Goal: Leave review/rating: Leave review/rating

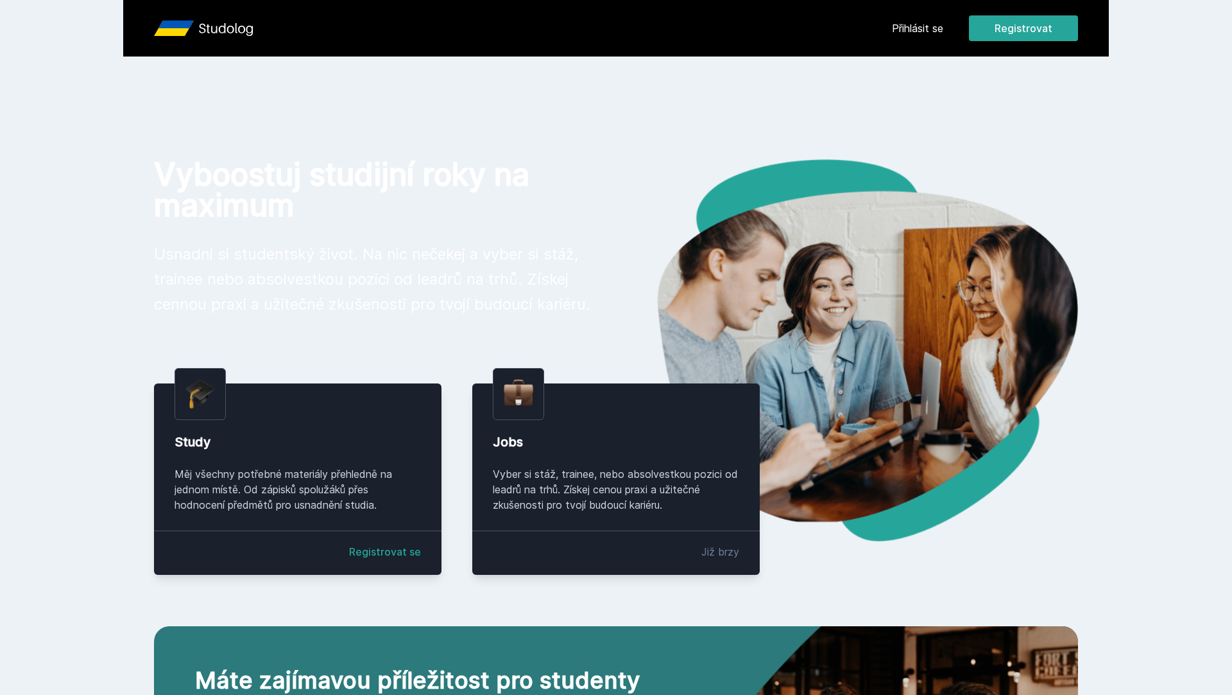
click at [920, 31] on link "Přihlásit se" at bounding box center [917, 28] width 51 height 15
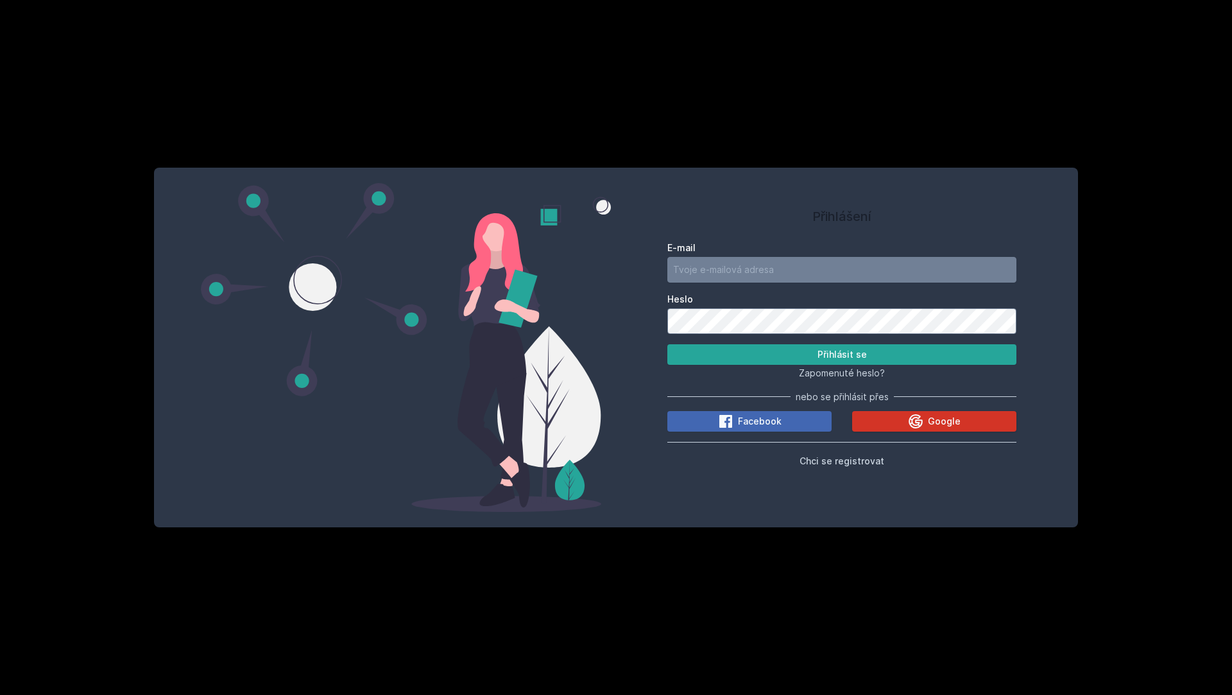
click at [902, 419] on button "Google" at bounding box center [934, 421] width 164 height 21
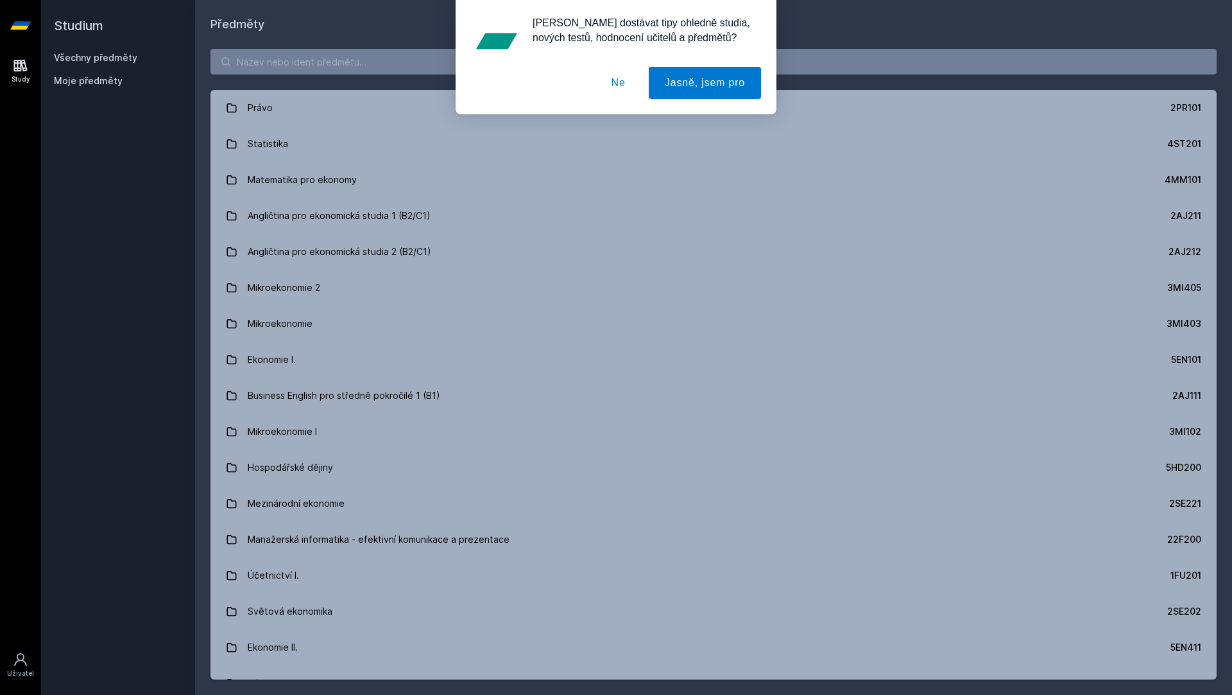
click at [276, 67] on div "Chceš dostávat tipy ohledně studia, nových testů, hodnocení učitelů a předmětů?…" at bounding box center [616, 57] width 1232 height 114
click at [302, 63] on div "Chceš dostávat tipy ohledně studia, nových testů, hodnocení učitelů a předmětů?…" at bounding box center [616, 57] width 1232 height 114
click at [605, 86] on button "Ne" at bounding box center [619, 83] width 46 height 32
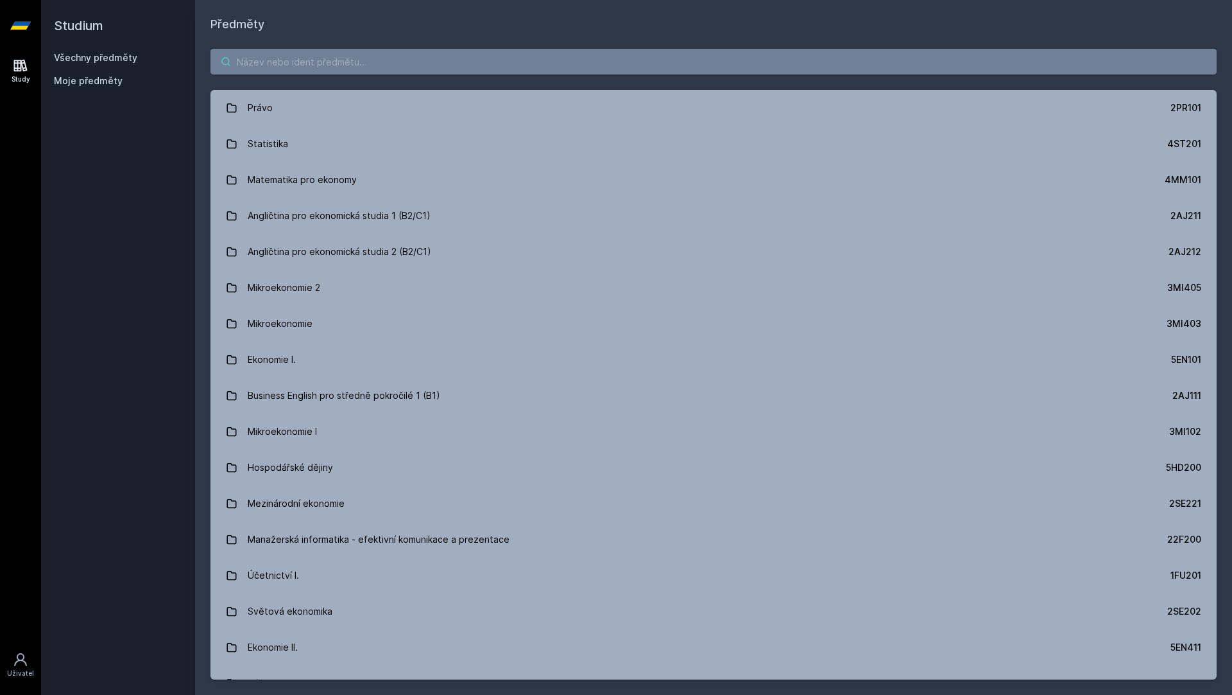
click at [628, 72] on input "search" at bounding box center [714, 62] width 1006 height 26
type input "Ladislav"
click at [6, 82] on link "Study" at bounding box center [21, 70] width 36 height 39
click at [83, 85] on span "Moje předměty" at bounding box center [88, 80] width 69 height 13
click at [90, 55] on link "Všechny předměty" at bounding box center [95, 57] width 83 height 11
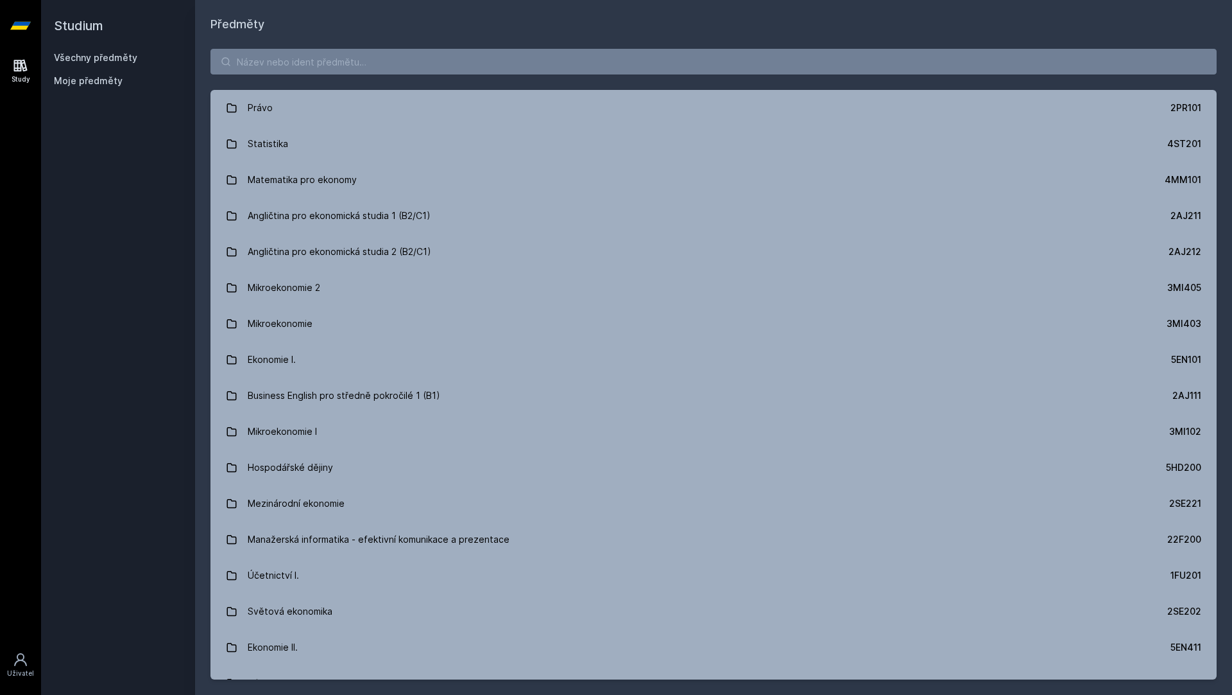
click at [17, 66] on icon at bounding box center [20, 65] width 15 height 15
click at [381, 69] on input "search" at bounding box center [714, 62] width 1006 height 26
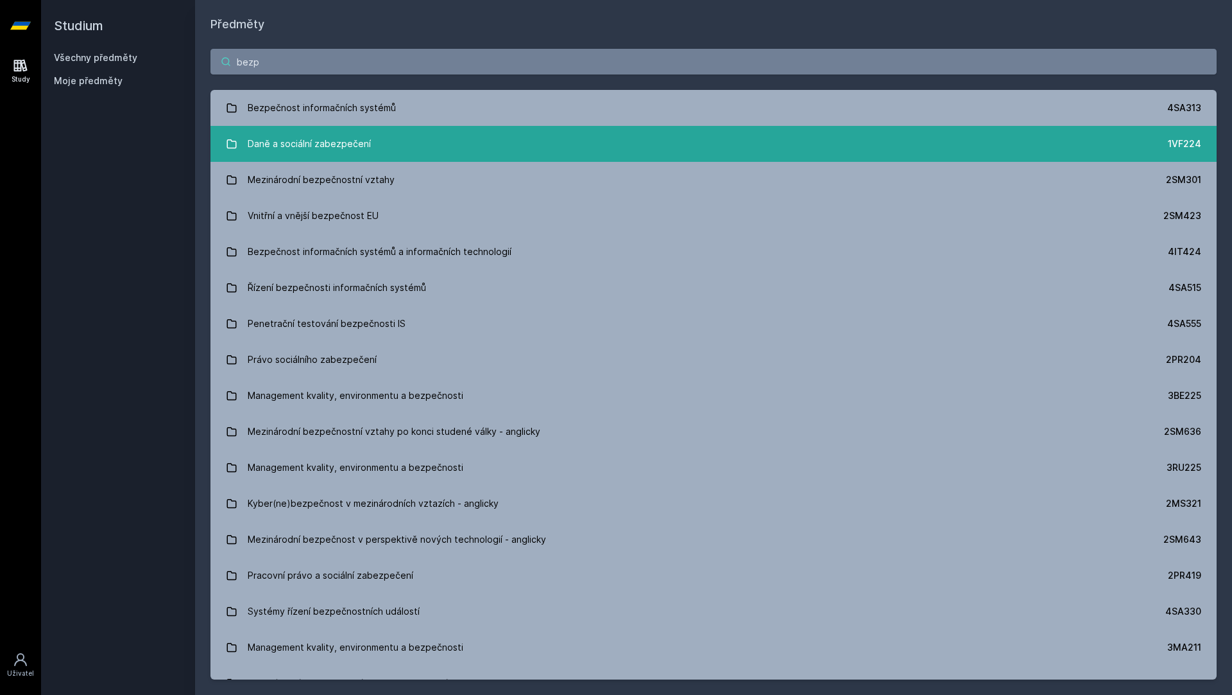
type input "bezp"
click at [493, 128] on link "Daně a sociální zabezpečení 1VF224" at bounding box center [714, 144] width 1006 height 36
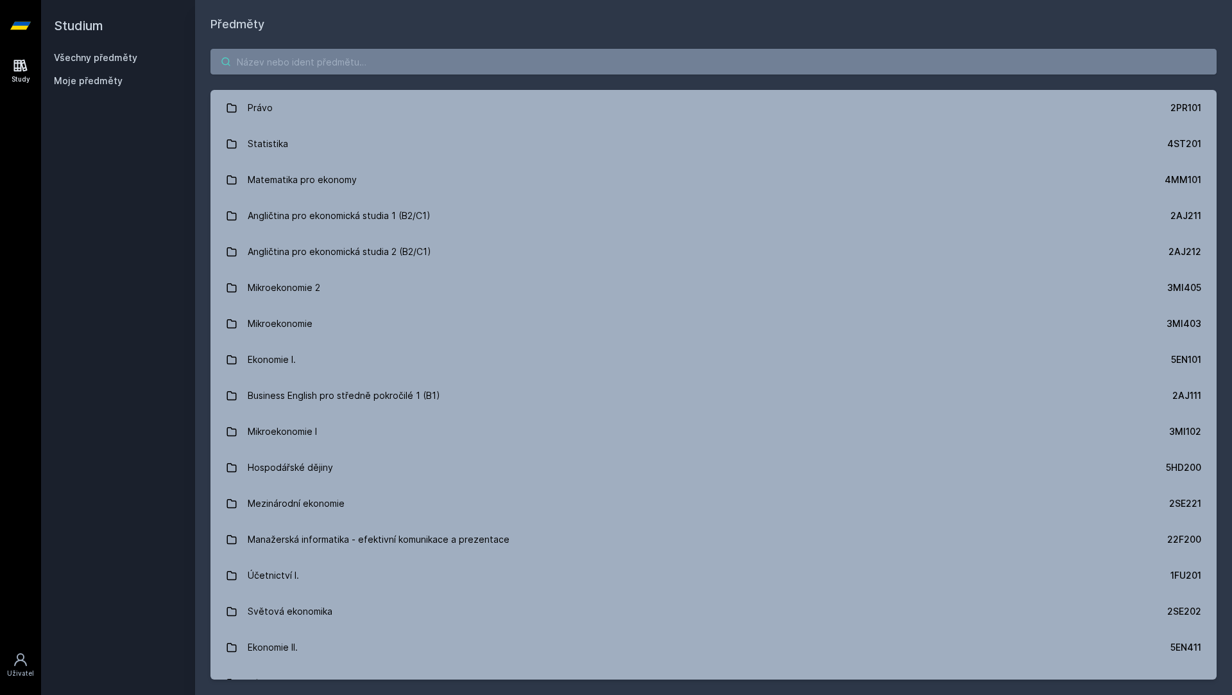
click at [355, 69] on input "search" at bounding box center [714, 62] width 1006 height 26
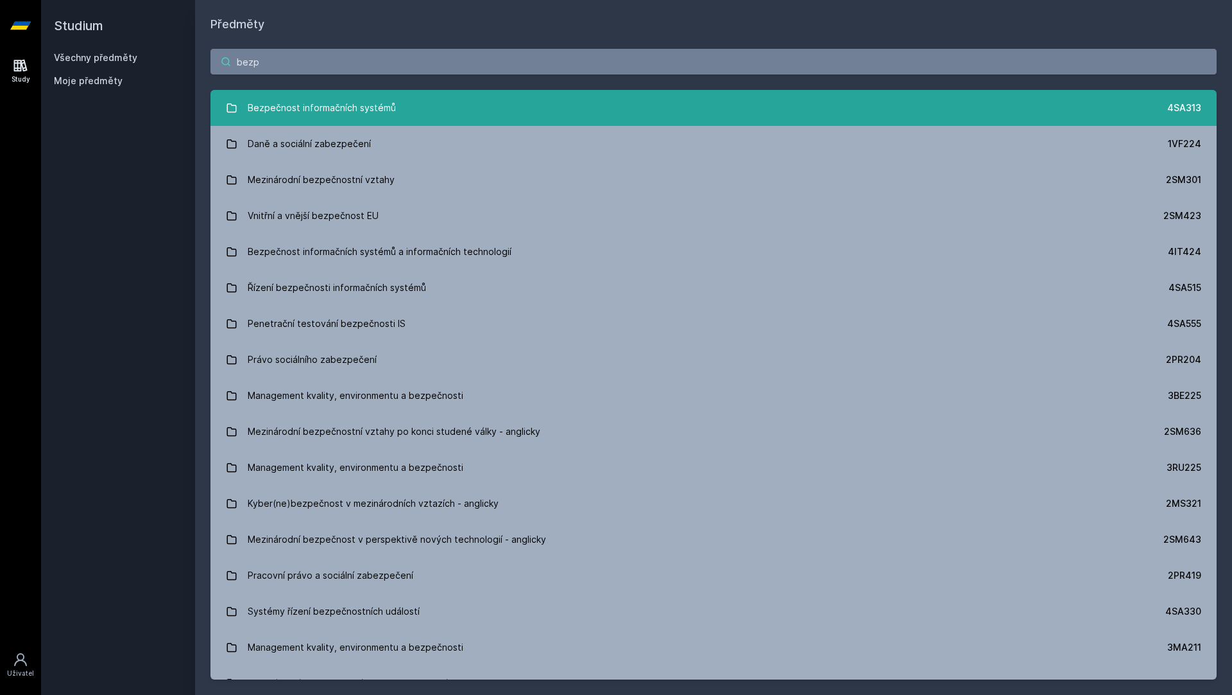
type input "bezp"
click at [358, 106] on div "Bezpečnost informačních systémů" at bounding box center [322, 108] width 148 height 26
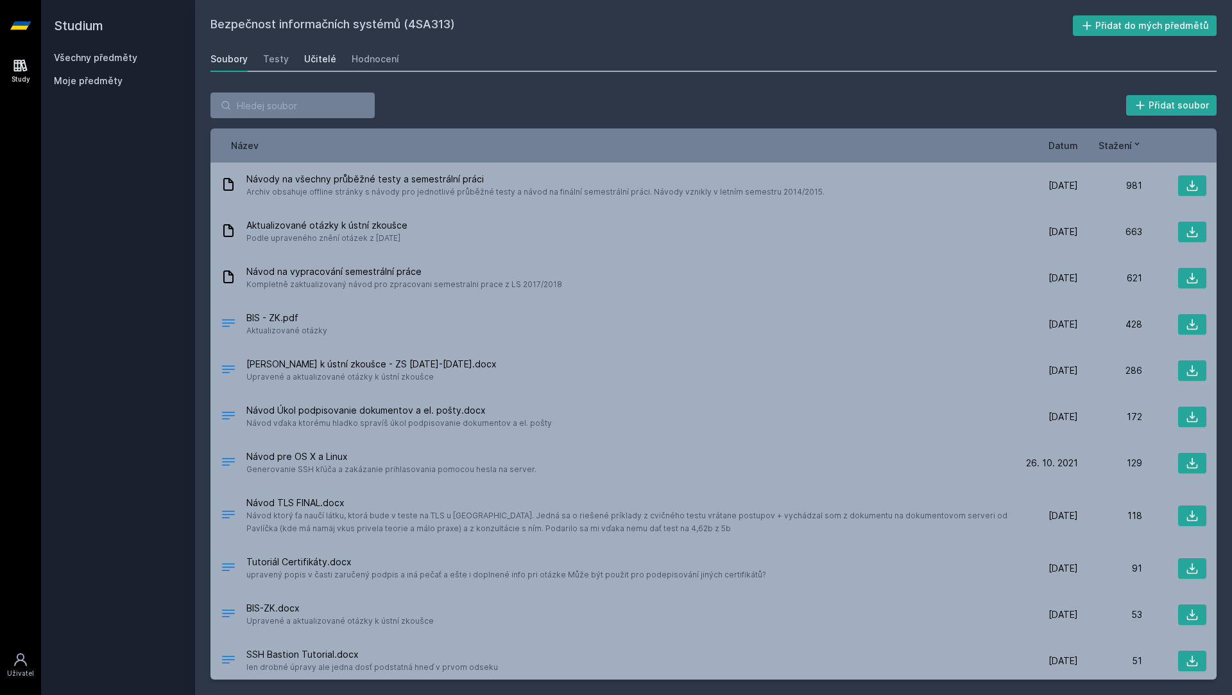
click at [322, 66] on link "Učitelé" at bounding box center [320, 59] width 32 height 26
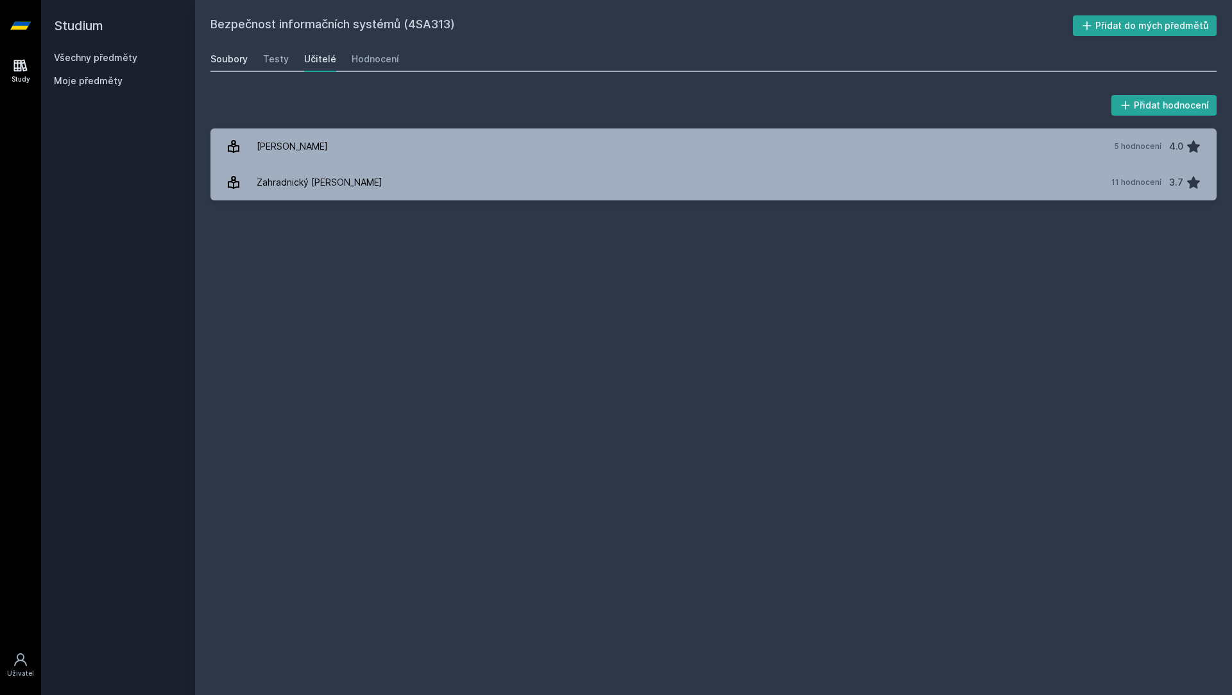
click at [234, 66] on link "Soubory" at bounding box center [229, 59] width 37 height 26
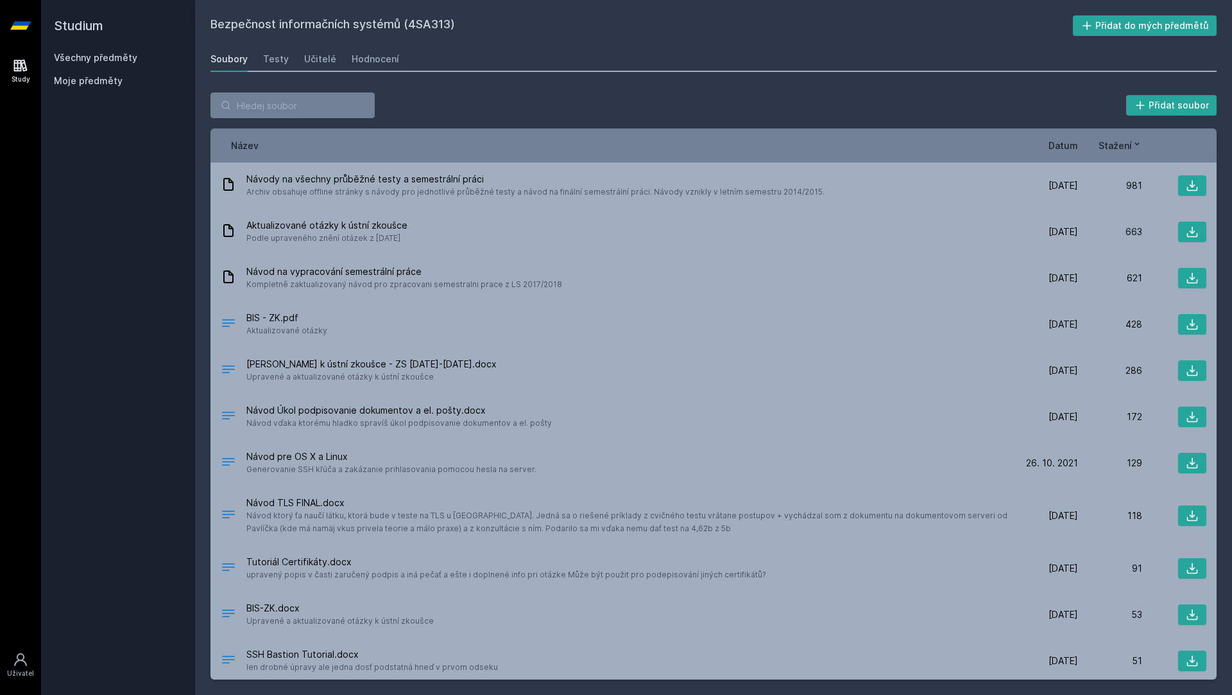
click at [93, 37] on h2 "Studium" at bounding box center [118, 25] width 128 height 51
click at [79, 22] on h2 "Studium" at bounding box center [118, 25] width 128 height 51
click at [26, 57] on link "Study" at bounding box center [21, 70] width 36 height 39
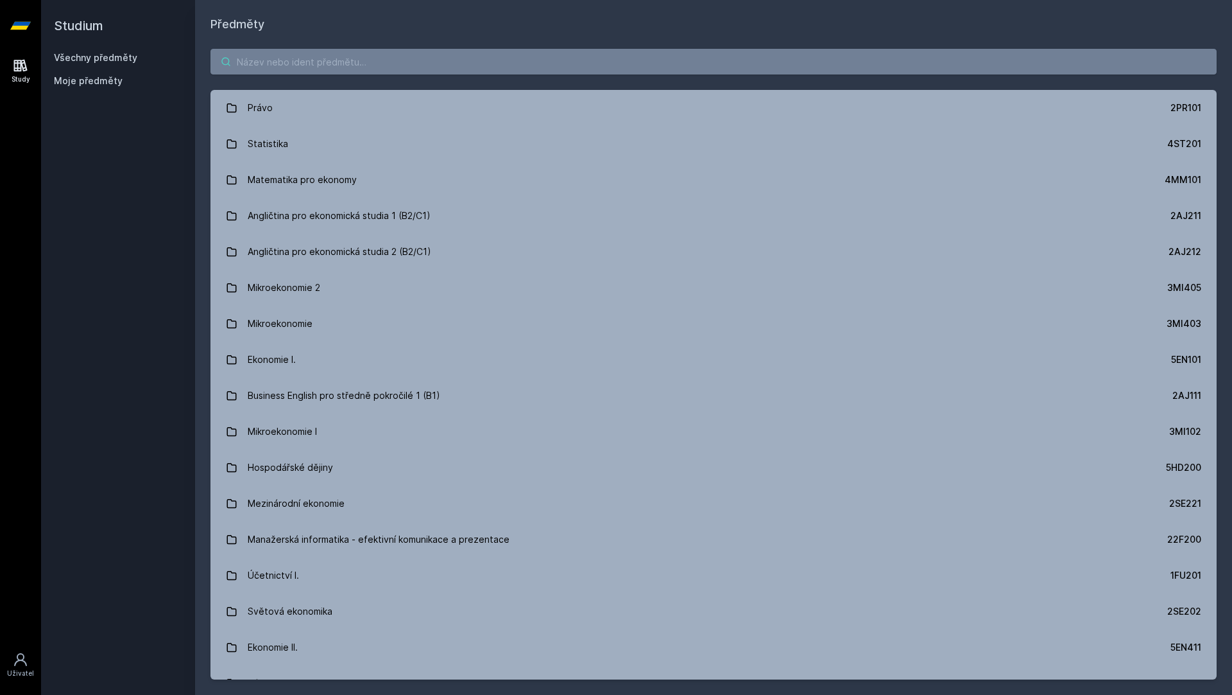
click at [270, 67] on input "search" at bounding box center [714, 62] width 1006 height 26
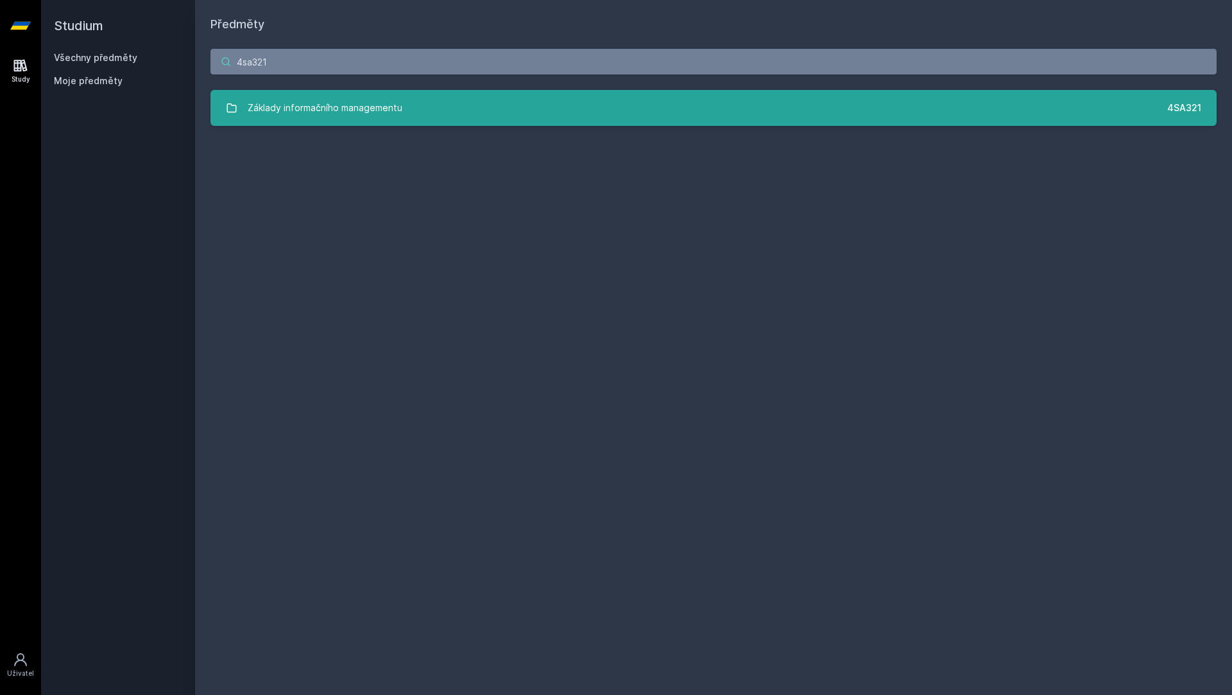
type input "4sa321"
click at [574, 106] on link "Základy informačního managementu 4SA321" at bounding box center [714, 108] width 1006 height 36
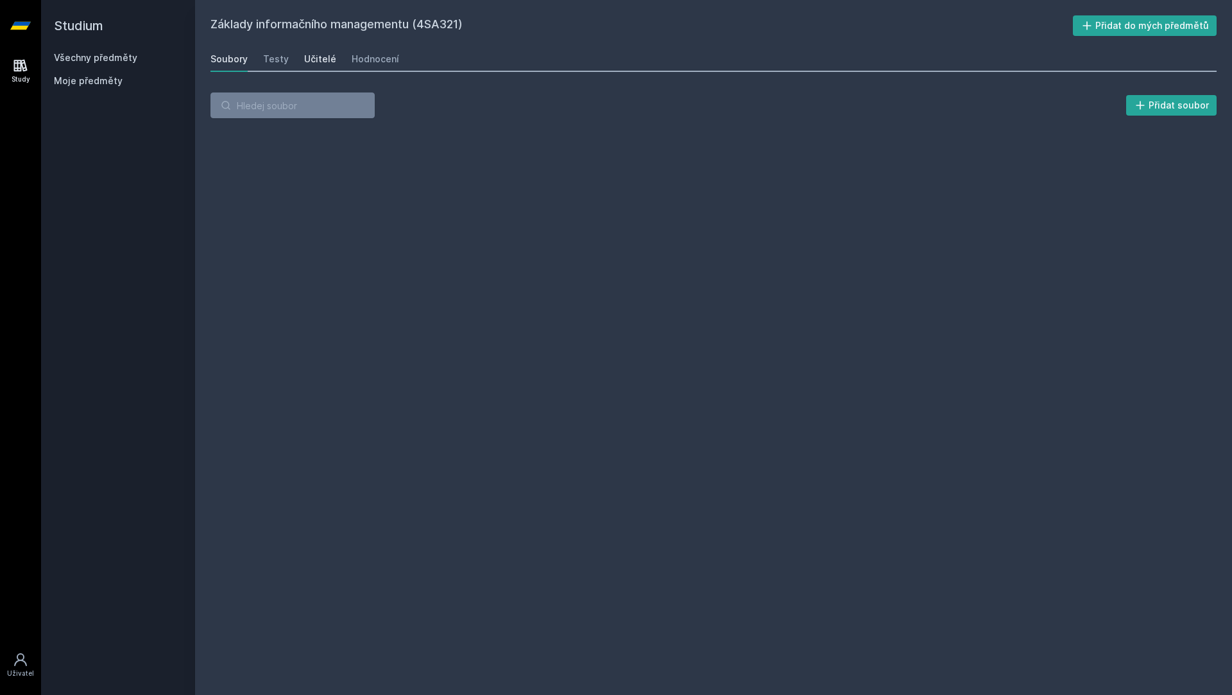
click at [311, 60] on div "Učitelé" at bounding box center [320, 59] width 32 height 13
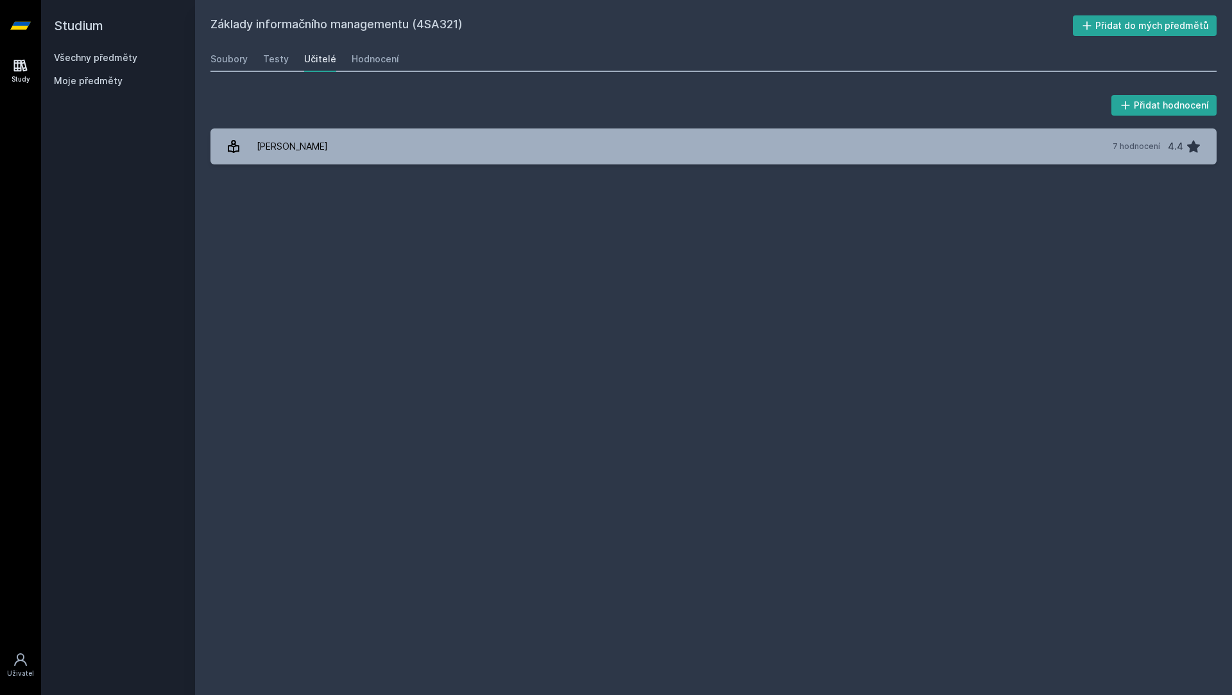
click at [548, 171] on div "Přidat hodnocení Luc Ladislav 7 hodnocení 4.4 Jejda, něco se pokazilo." at bounding box center [713, 128] width 1037 height 103
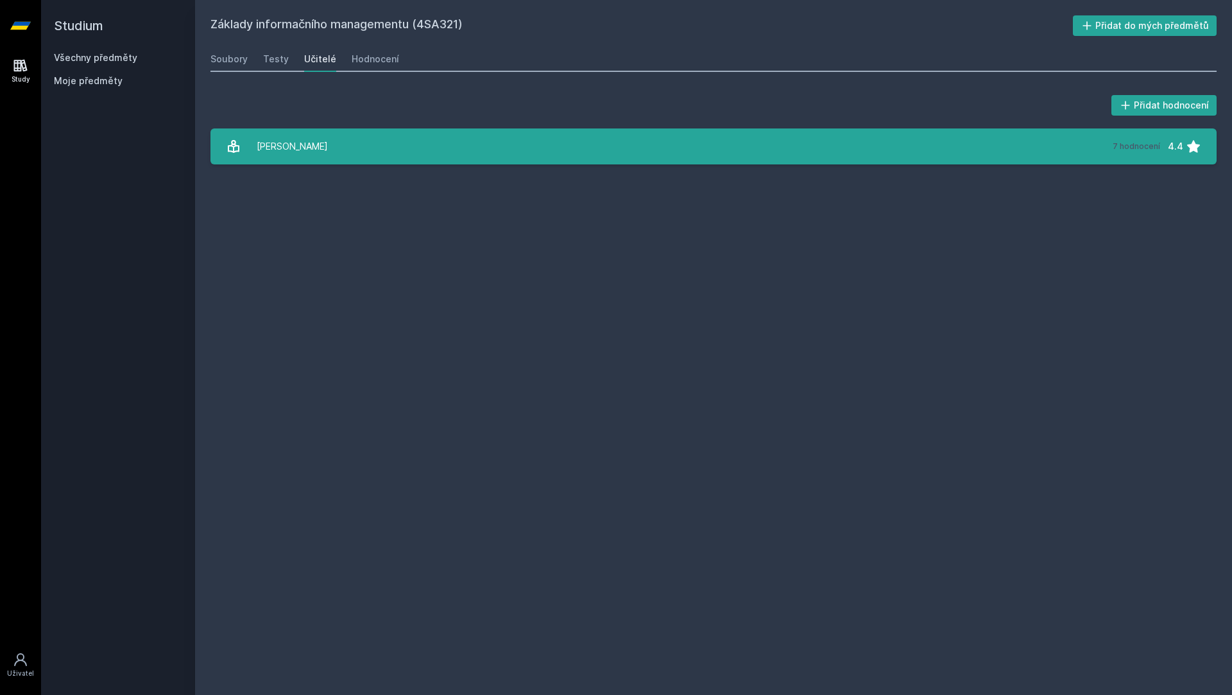
click at [582, 149] on link "Luc Ladislav 7 hodnocení 4.4" at bounding box center [714, 146] width 1006 height 36
